Goal: Task Accomplishment & Management: Complete application form

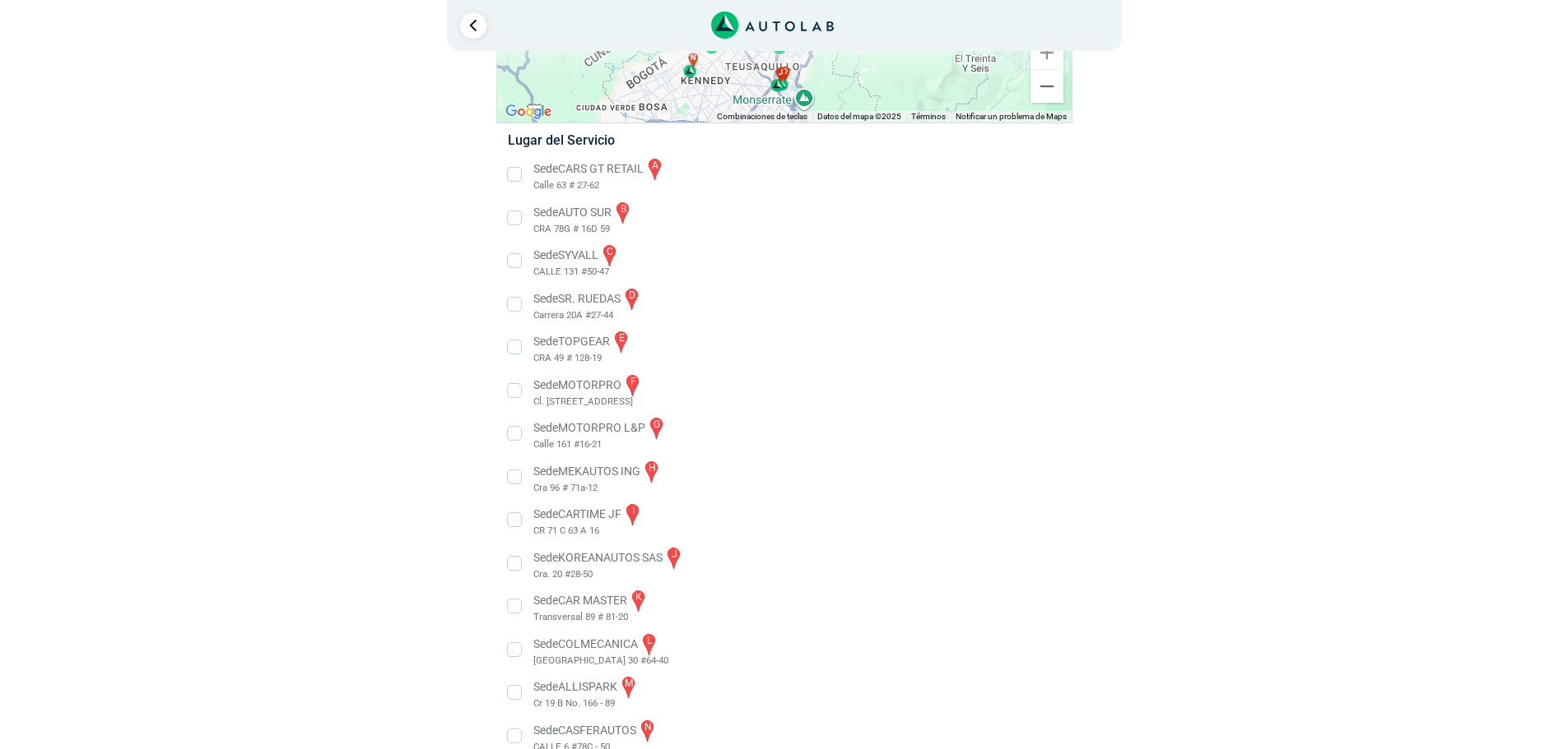
scroll to position [240, 0]
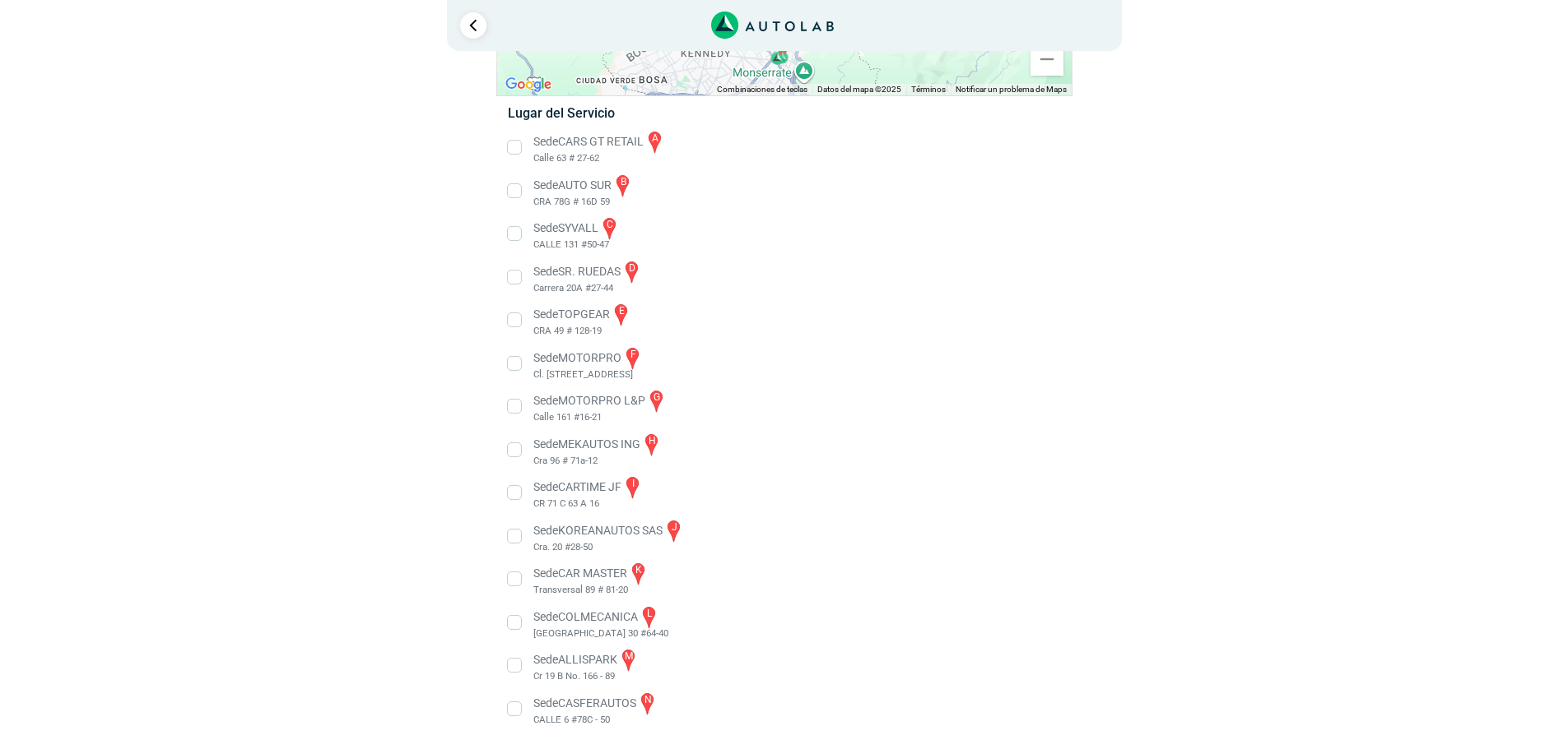
click at [518, 405] on li "Sede MOTORPRO L&P g Calle 161 #16-21" at bounding box center [784, 407] width 577 height 37
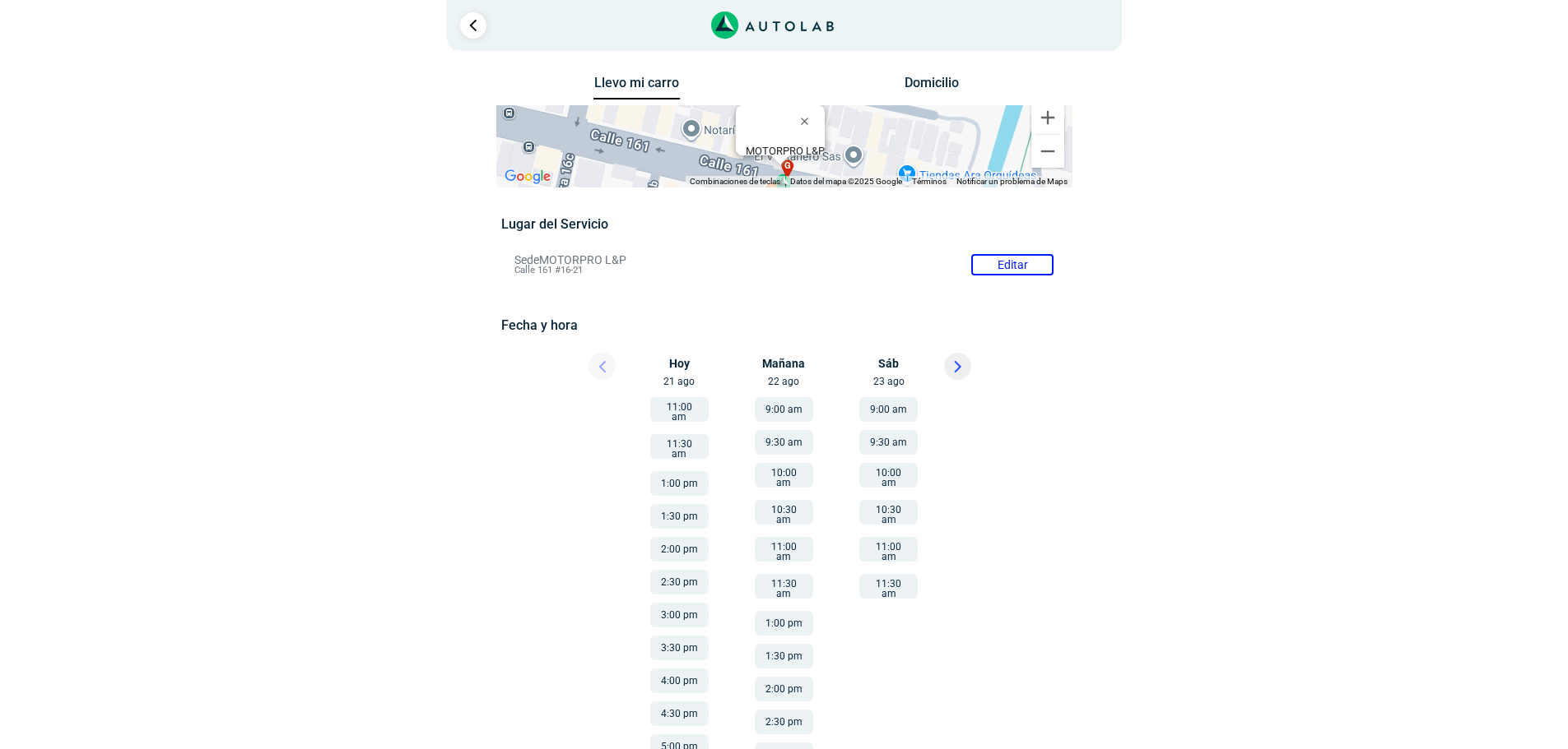
click at [880, 575] on button "11:30 am" at bounding box center [888, 587] width 58 height 25
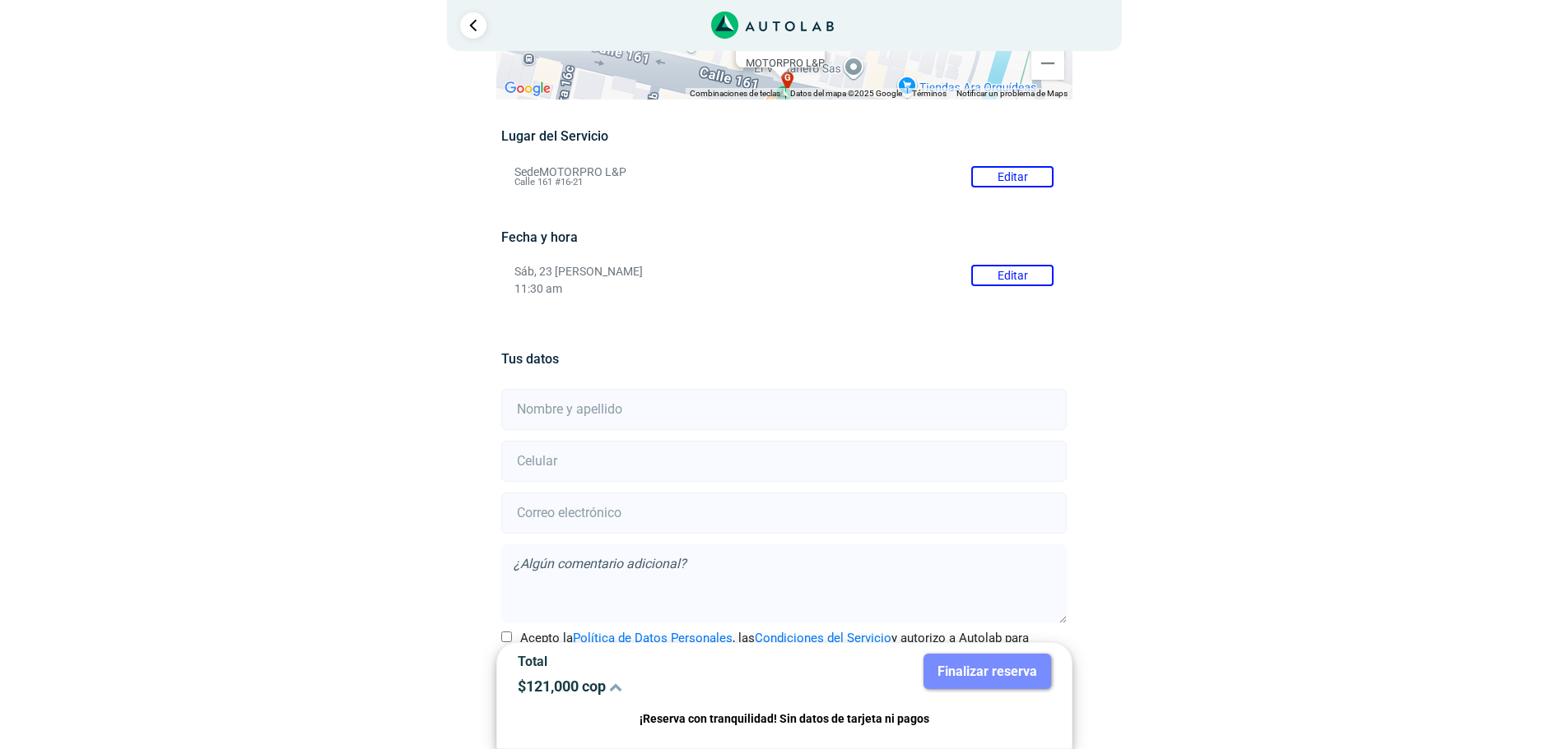
scroll to position [145, 0]
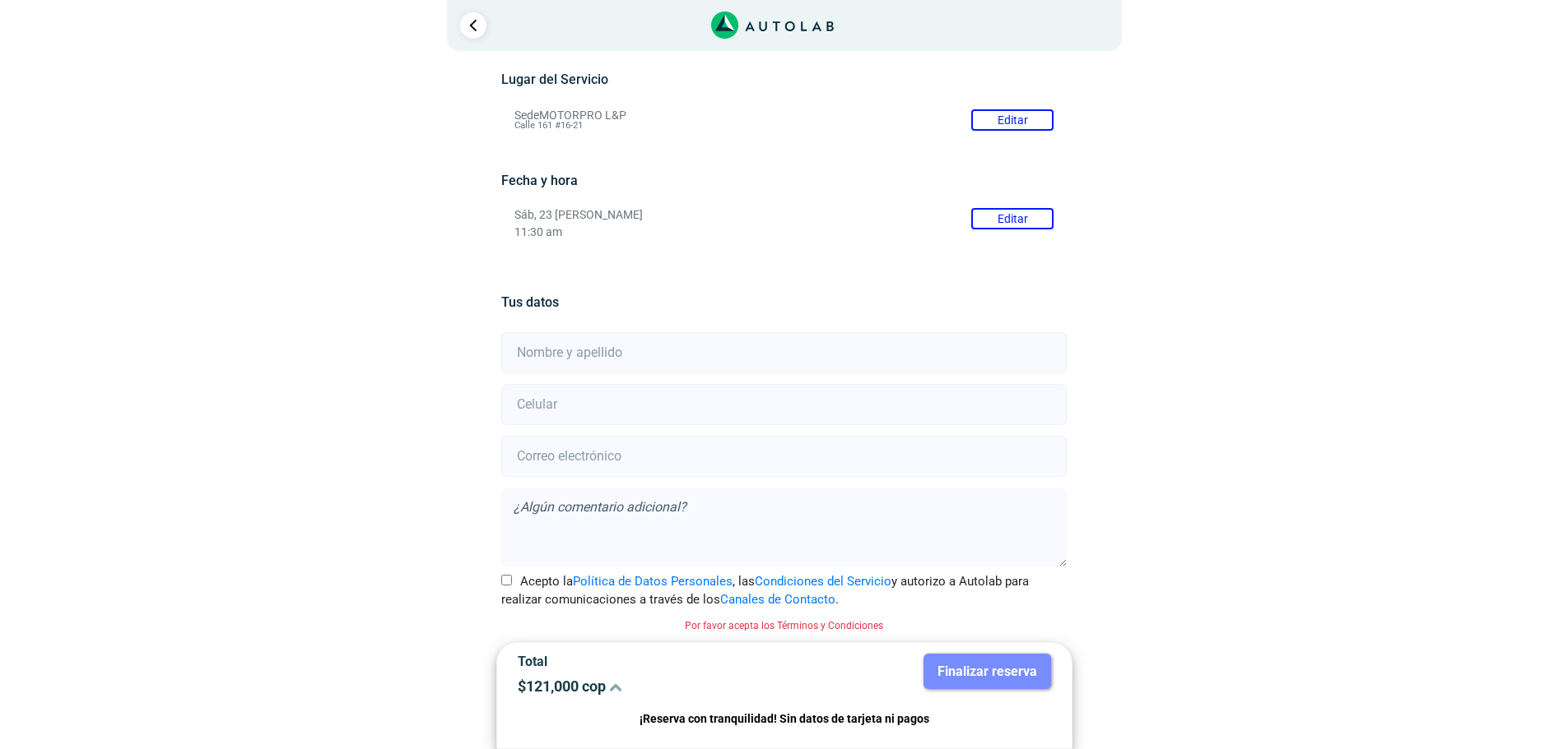
click at [560, 361] on input "text" at bounding box center [784, 353] width 566 height 41
type input "[PERSON_NAME] del [PERSON_NAME]"
click at [618, 394] on input "number" at bounding box center [784, 405] width 566 height 41
type input "3015537415"
click at [606, 453] on input "email" at bounding box center [784, 457] width 566 height 41
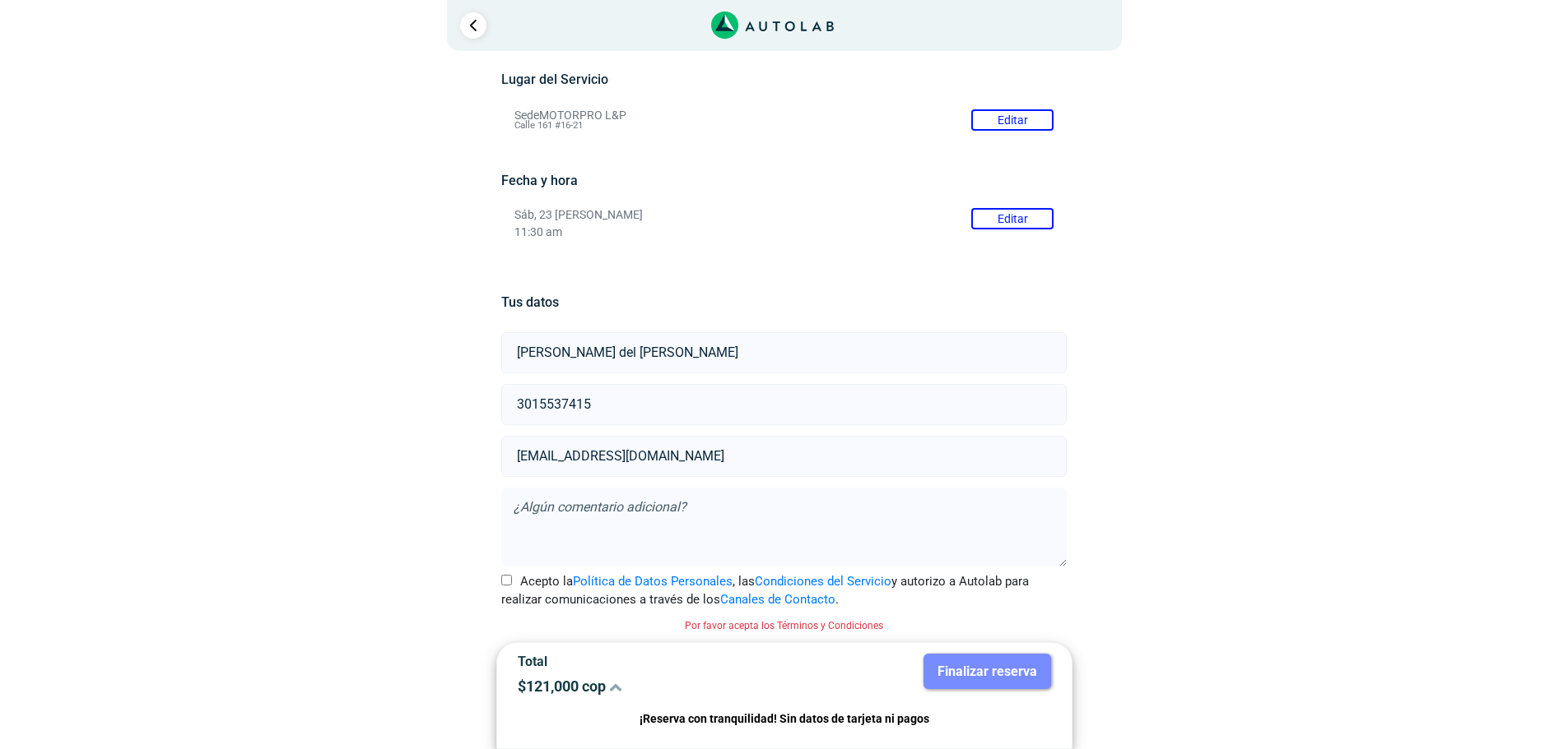
type input "[EMAIL_ADDRESS][DOMAIN_NAME]"
click at [626, 513] on textarea at bounding box center [784, 528] width 566 height 79
type textarea "E"
click at [625, 503] on textarea "Esta bajando aceita y tiene baja su compresion" at bounding box center [784, 528] width 566 height 79
click at [847, 509] on textarea "Esta bajando aceite y tiene baja su compresion" at bounding box center [784, 528] width 566 height 79
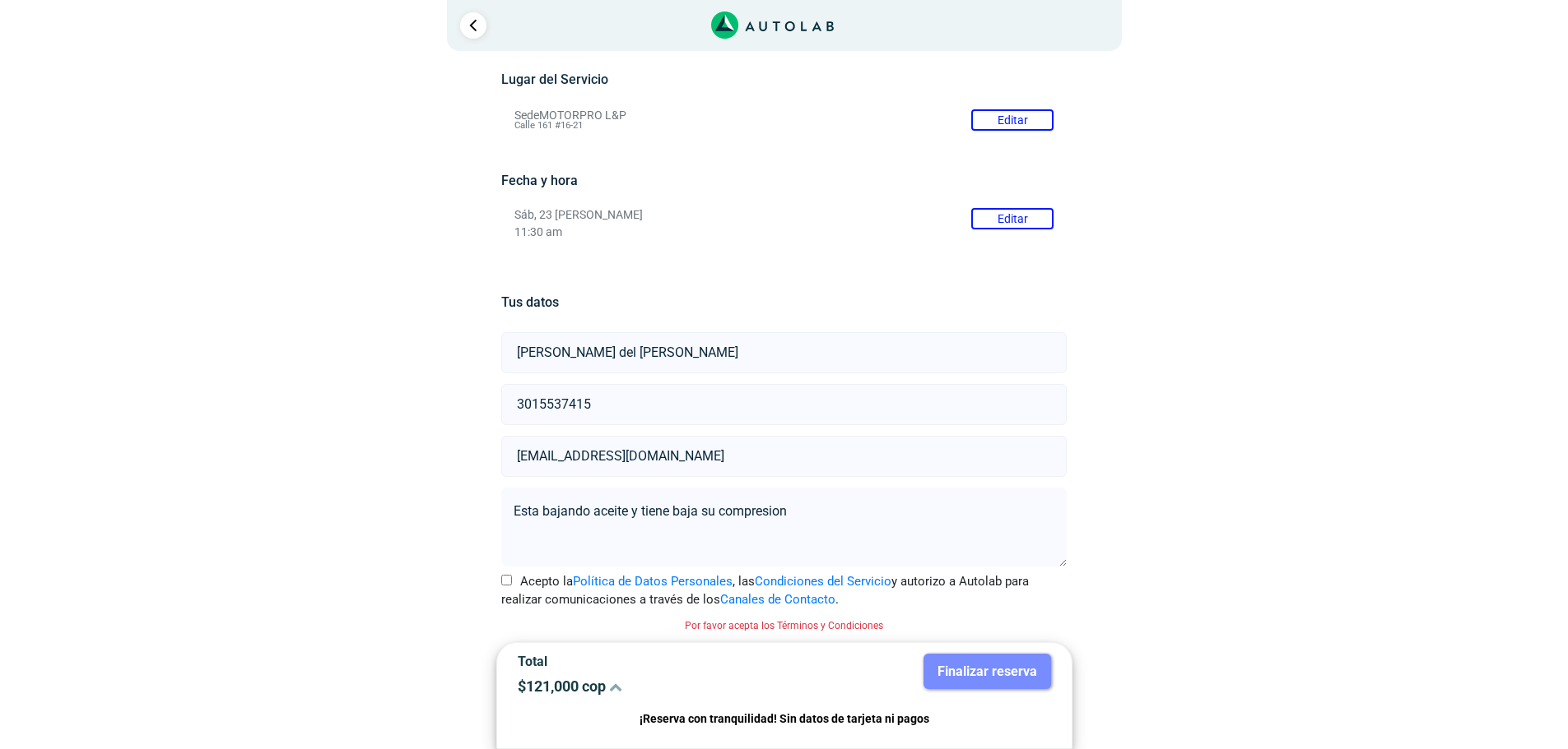
type textarea "Esta bajando aceite y tiene baja su compresion"
click at [504, 579] on input "Acepto la Política de Datos Personales , las Condiciones del Servicio y autoriz…" at bounding box center [506, 580] width 11 height 11
checkbox input "true"
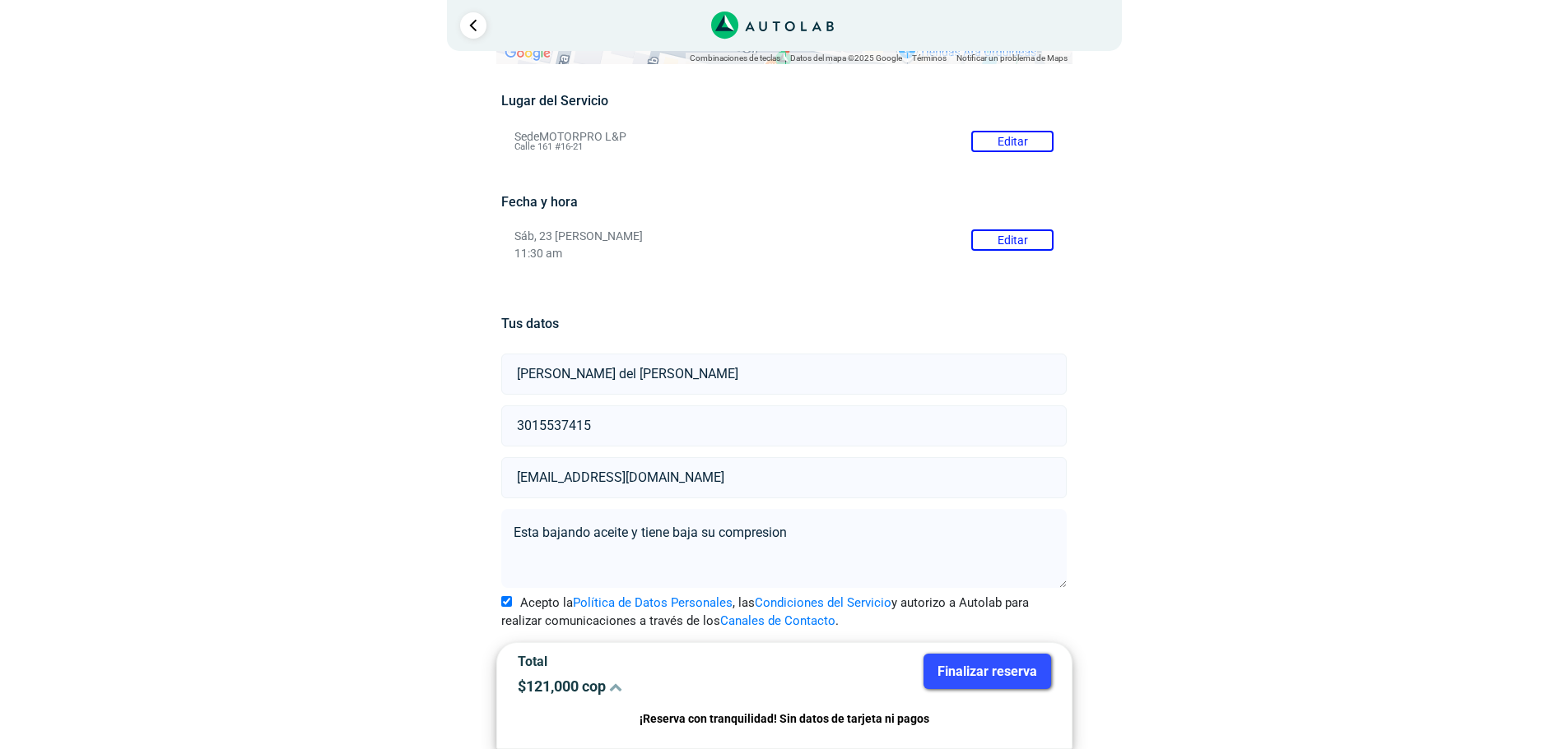
scroll to position [123, 0]
click at [997, 668] on button "Finalizar reserva" at bounding box center [987, 672] width 128 height 35
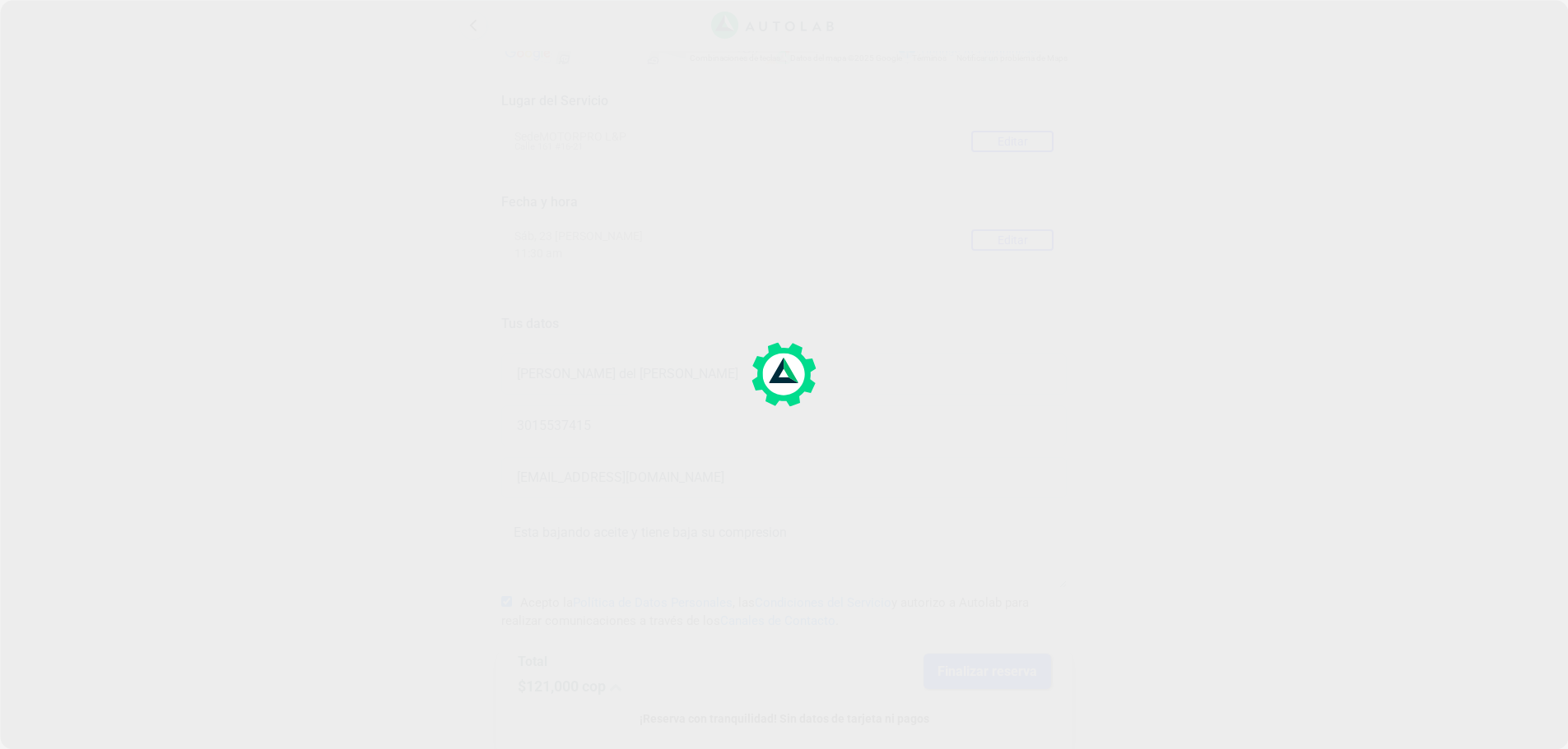
scroll to position [0, 0]
